Goal: Transaction & Acquisition: Purchase product/service

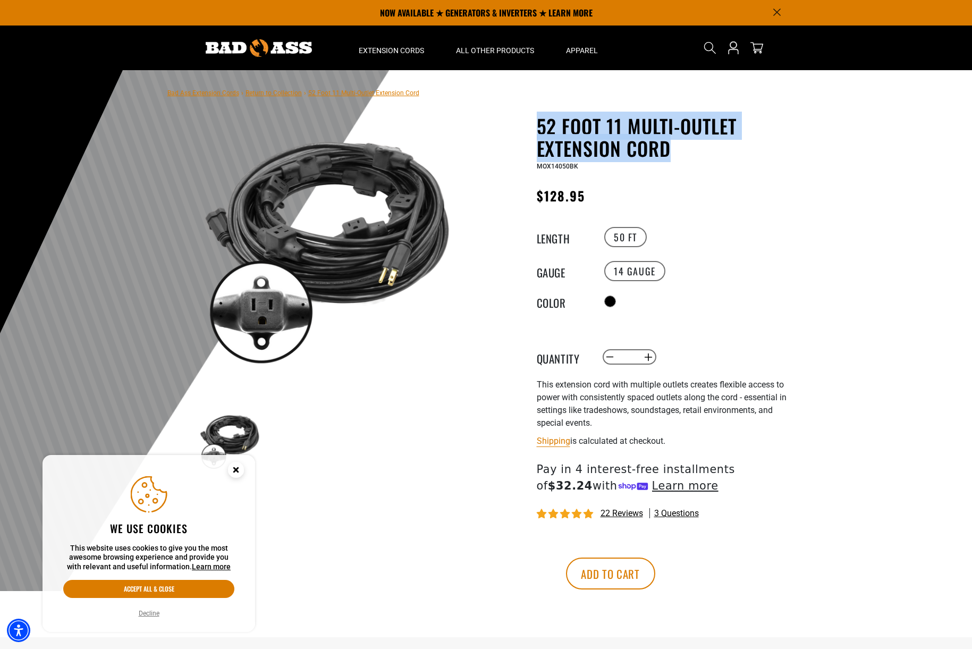
drag, startPoint x: 537, startPoint y: 120, endPoint x: 732, endPoint y: 145, distance: 197.1
click at [736, 148] on h1 "52 Foot 11 Multi-Outlet Extension Cord" at bounding box center [667, 137] width 260 height 45
copy h1 "52 Foot 11 Multi-Outlet Extension Cord"
